Goal: Information Seeking & Learning: Learn about a topic

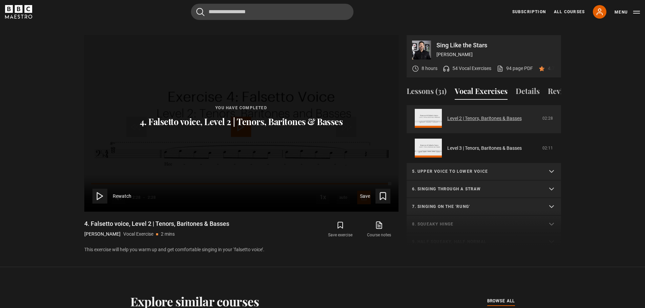
scroll to position [160, 0]
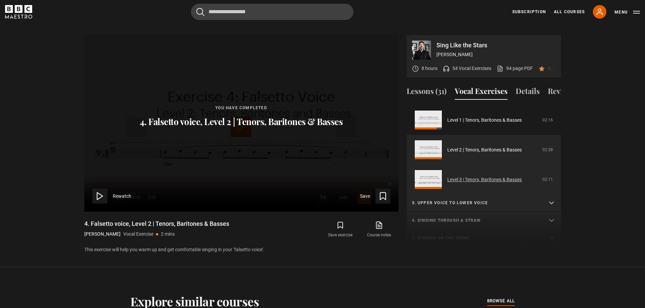
click at [488, 180] on link "Level 3 | Tenors, Baritones & Basses" at bounding box center [484, 179] width 74 height 7
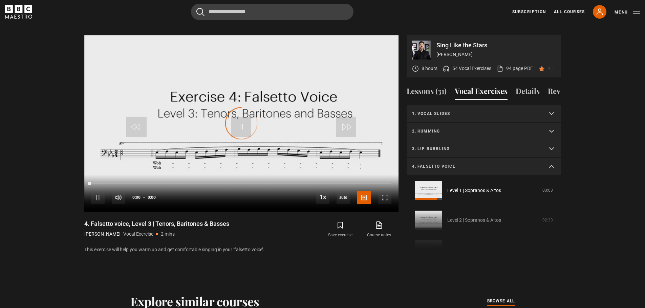
scroll to position [190, 0]
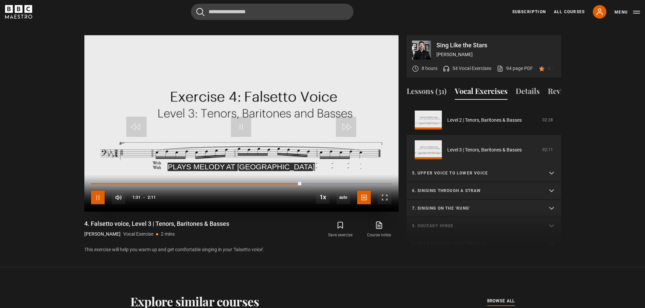
drag, startPoint x: 95, startPoint y: 190, endPoint x: 207, endPoint y: 188, distance: 111.4
click at [96, 191] on span "Video Player" at bounding box center [98, 198] width 14 height 14
click at [459, 189] on p "6. Singing through a straw" at bounding box center [475, 191] width 127 height 6
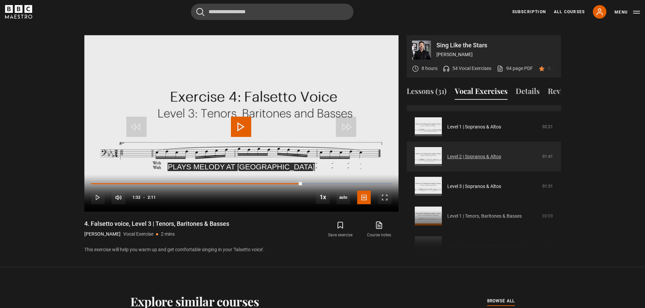
scroll to position [291, 0]
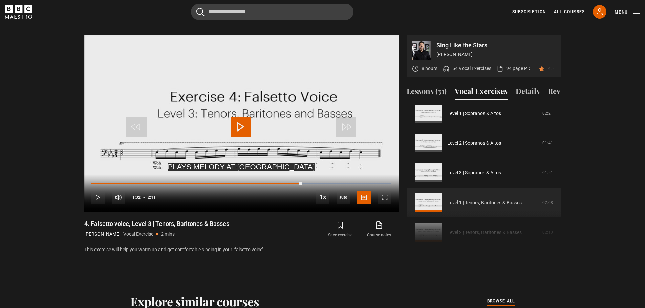
click at [481, 202] on link "Level 1 | Tenors, Baritones & Basses" at bounding box center [484, 202] width 74 height 7
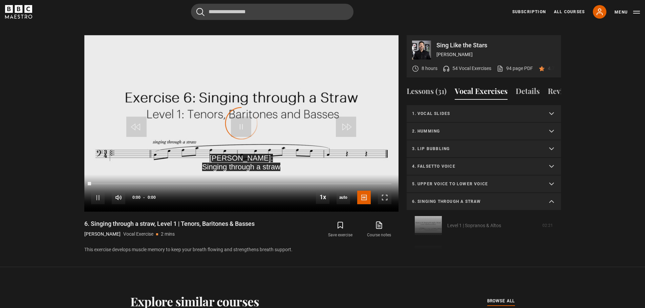
scroll to position [165, 0]
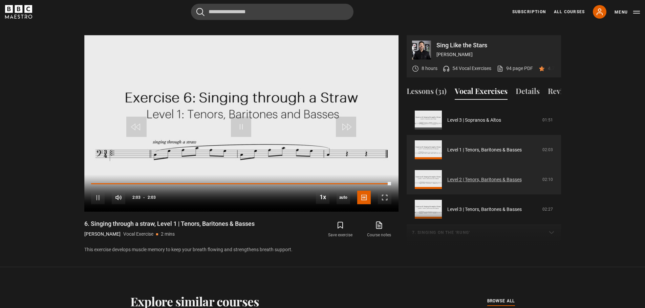
click at [483, 179] on link "Level 2 | Tenors, Baritones & Basses" at bounding box center [484, 179] width 74 height 7
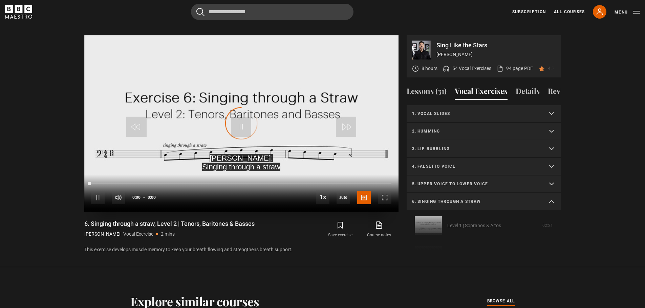
scroll to position [195, 0]
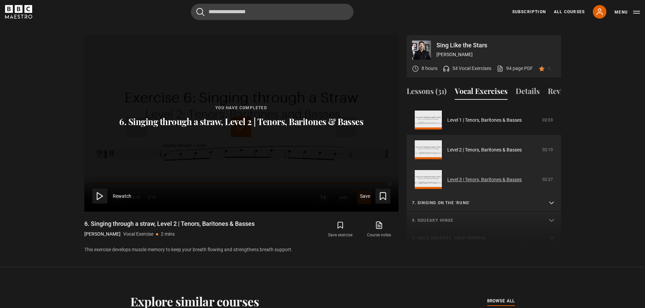
click at [494, 179] on link "Level 3 | Tenors, Baritones & Basses" at bounding box center [484, 179] width 74 height 7
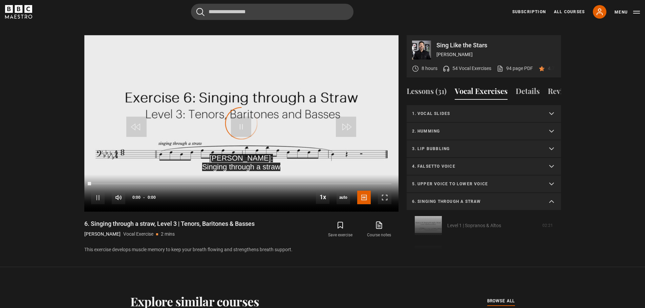
scroll to position [225, 0]
